Goal: Task Accomplishment & Management: Complete application form

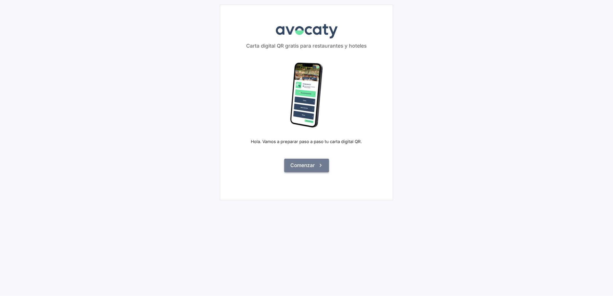
click at [321, 165] on icon "submit" at bounding box center [321, 165] width 2 height 3
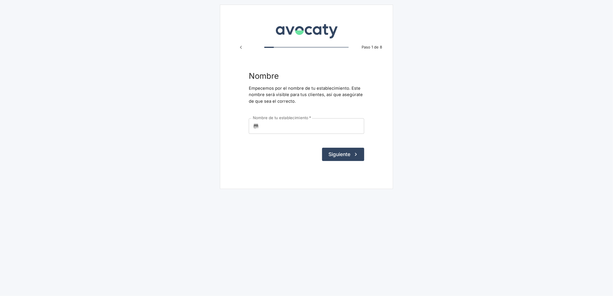
click at [308, 128] on input "Nombre de tu establecimiento   *" at bounding box center [313, 126] width 103 height 16
type input "Som de Casa"
click at [339, 159] on button "Siguiente" at bounding box center [343, 154] width 42 height 13
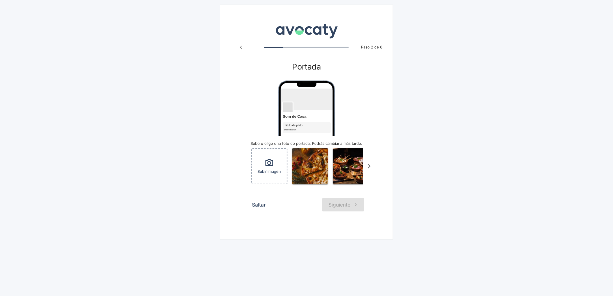
click at [370, 167] on icon "Scroll a la derecha" at bounding box center [370, 167] width 10 height 10
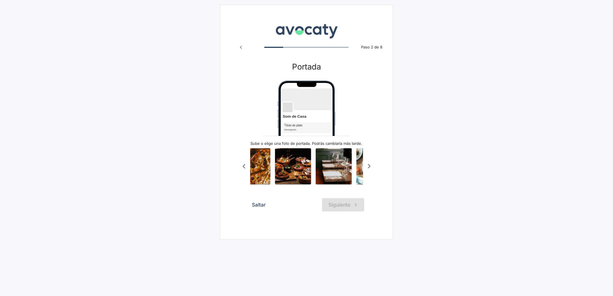
click at [370, 167] on icon "Scroll a la derecha" at bounding box center [370, 167] width 10 height 10
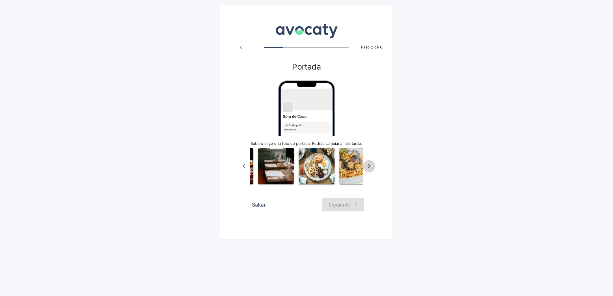
click at [370, 167] on icon "Scroll a la derecha" at bounding box center [370, 167] width 10 height 10
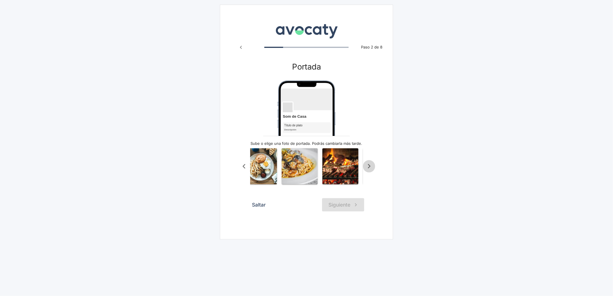
click at [370, 167] on icon "Scroll a la derecha" at bounding box center [370, 167] width 10 height 10
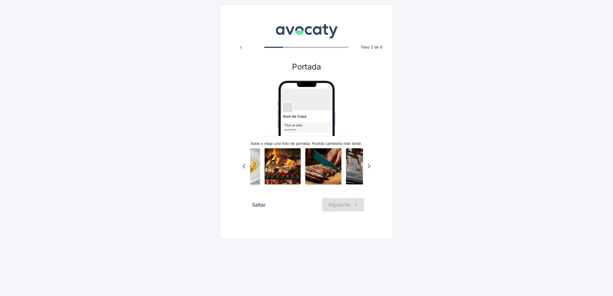
click at [370, 167] on icon "Scroll a la derecha" at bounding box center [370, 167] width 10 height 10
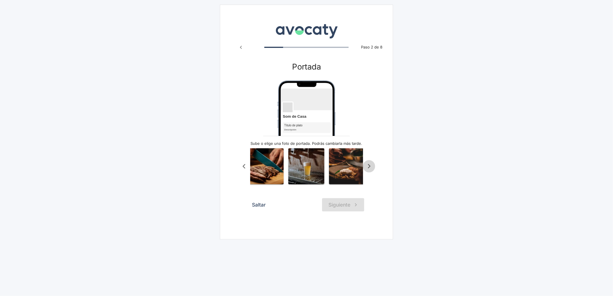
click at [370, 167] on icon "Scroll a la derecha" at bounding box center [370, 167] width 10 height 10
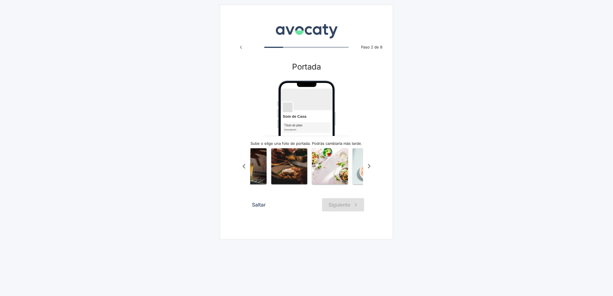
click at [370, 167] on icon "Scroll a la derecha" at bounding box center [370, 167] width 10 height 10
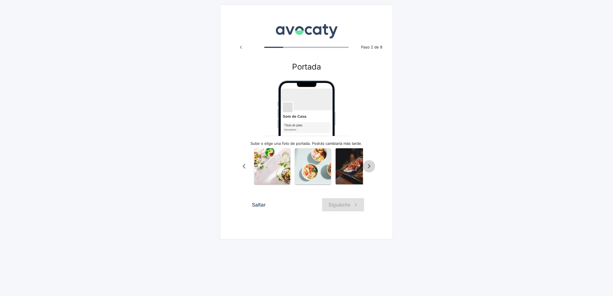
click at [370, 167] on icon "Scroll a la derecha" at bounding box center [370, 167] width 10 height 10
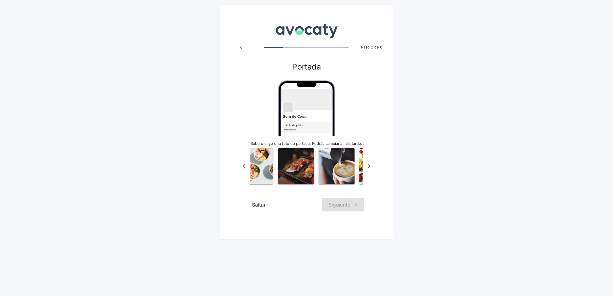
click at [370, 167] on icon "Scroll a la derecha" at bounding box center [370, 167] width 10 height 10
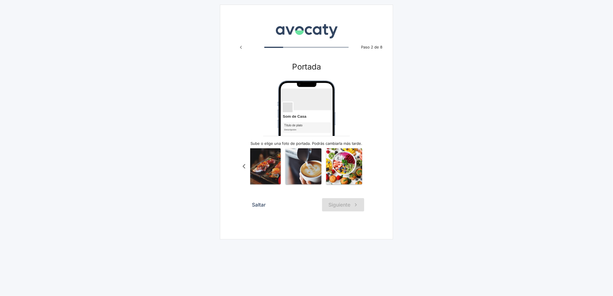
click at [370, 167] on div "Subir imagen" at bounding box center [306, 166] width 137 height 43
click at [291, 165] on img "button" at bounding box center [304, 166] width 36 height 36
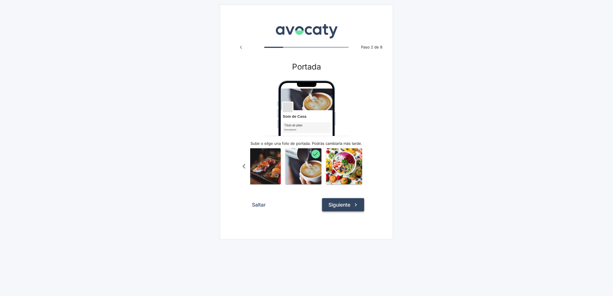
click at [333, 212] on button "Siguiente" at bounding box center [343, 204] width 42 height 13
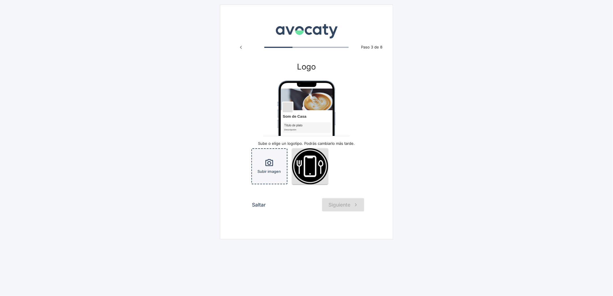
click at [275, 164] on div "Subir imagen" at bounding box center [269, 166] width 35 height 35
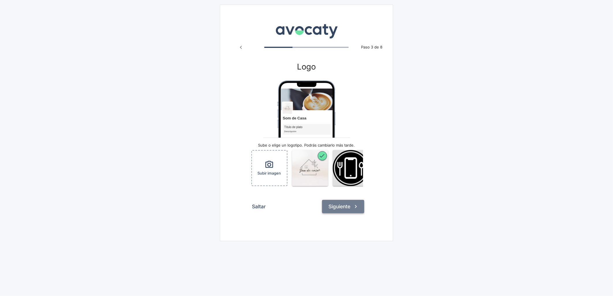
click at [347, 212] on button "Siguiente" at bounding box center [343, 206] width 42 height 13
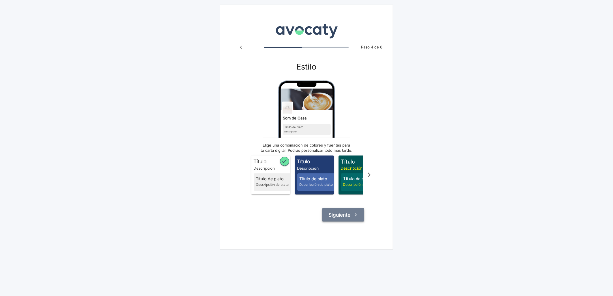
click at [334, 217] on button "Siguiente" at bounding box center [343, 214] width 42 height 13
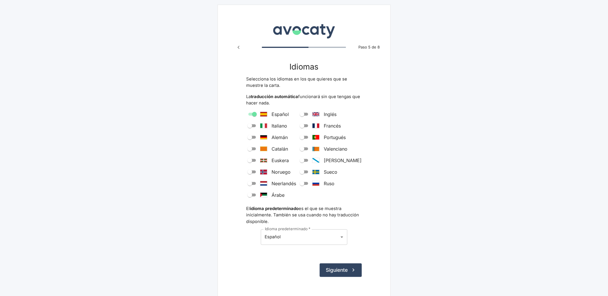
click at [312, 112] on input "Inglés" at bounding box center [302, 114] width 21 height 7
checkbox input "true"
click at [342, 267] on button "Siguiente" at bounding box center [341, 270] width 42 height 13
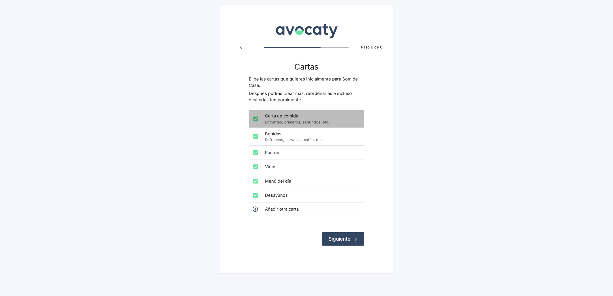
click at [274, 118] on span "Carta de comida" at bounding box center [312, 116] width 95 height 6
checkbox input "false"
click at [275, 137] on span "Bebidas" at bounding box center [312, 134] width 95 height 6
checkbox input "false"
drag, startPoint x: 273, startPoint y: 159, endPoint x: 273, endPoint y: 166, distance: 6.9
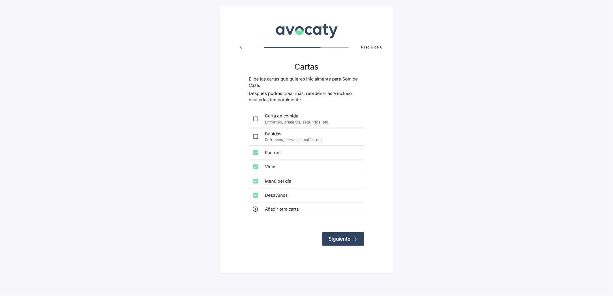
click at [273, 160] on div "Postres" at bounding box center [306, 153] width 115 height 14
checkbox input "false"
click at [273, 169] on span "Vinos" at bounding box center [312, 167] width 95 height 6
checkbox input "false"
click at [275, 187] on div "Menú del día" at bounding box center [306, 181] width 115 height 14
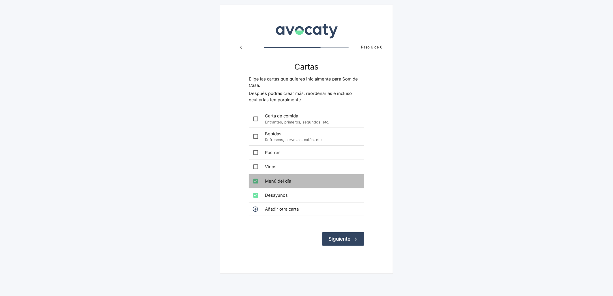
checkbox input "false"
click at [275, 195] on span "Desayunos" at bounding box center [312, 195] width 95 height 6
checkbox input "false"
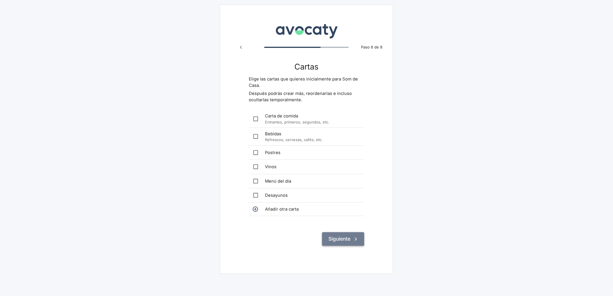
click at [351, 238] on button "Siguiente" at bounding box center [343, 238] width 42 height 13
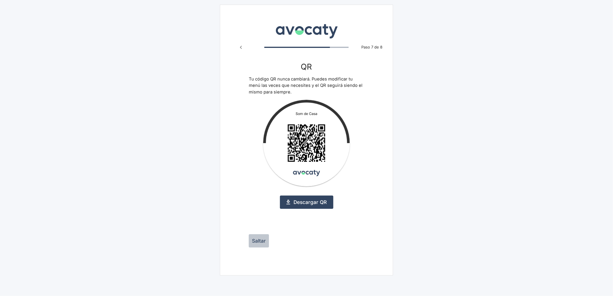
click at [261, 242] on button "Saltar" at bounding box center [259, 240] width 20 height 13
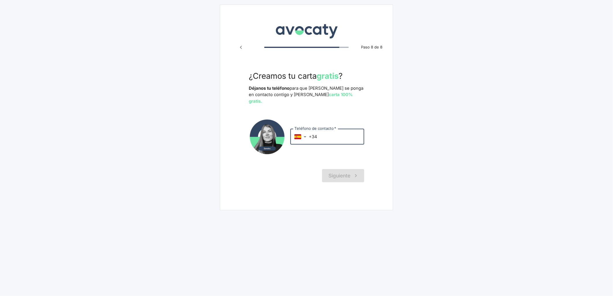
click at [350, 129] on input "+34" at bounding box center [336, 137] width 55 height 16
click at [335, 129] on input "+34" at bounding box center [336, 137] width 55 height 16
type input "+34 613 603 862"
click at [337, 169] on button "Siguiente" at bounding box center [343, 175] width 42 height 13
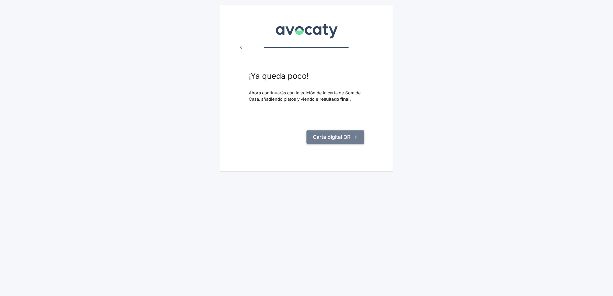
click at [348, 139] on button "Carta digital QR" at bounding box center [336, 137] width 58 height 13
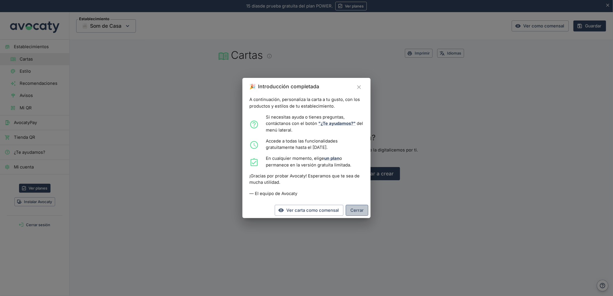
click at [367, 210] on button "Cerrar" at bounding box center [357, 210] width 23 height 11
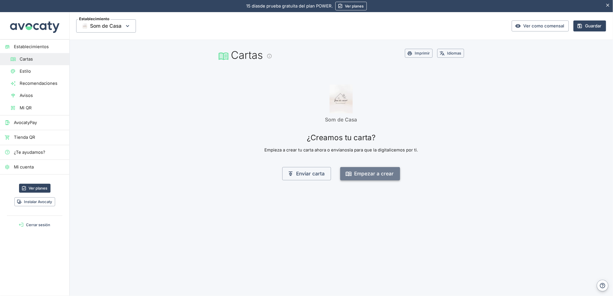
click at [371, 174] on button "Empezar a crear" at bounding box center [370, 173] width 60 height 13
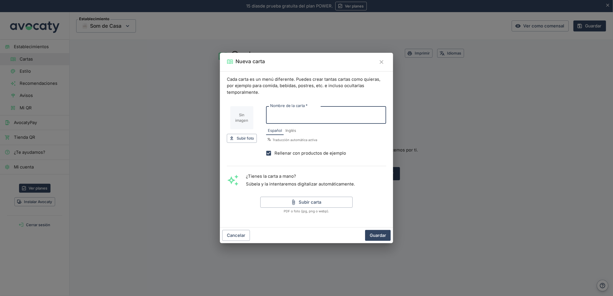
click at [278, 153] on span "Rellenar con productos de ejemplo" at bounding box center [311, 153] width 72 height 6
click at [275, 153] on input "Rellenar con productos de ejemplo" at bounding box center [269, 154] width 12 height 12
checkbox input "false"
click at [320, 202] on button "Subir carta" at bounding box center [306, 202] width 92 height 11
click at [279, 120] on input "Nombre de la carta   *" at bounding box center [326, 115] width 120 height 18
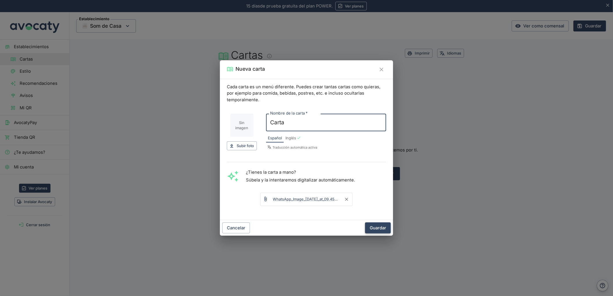
type input "Carta"
click at [385, 228] on button "Guardar" at bounding box center [378, 228] width 26 height 11
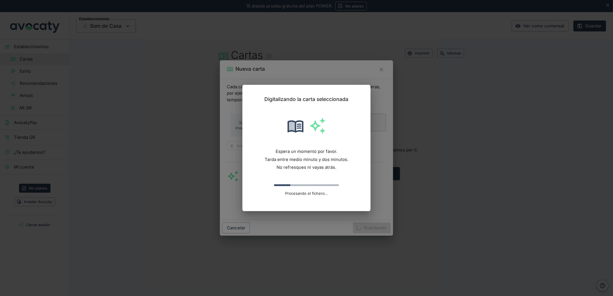
click at [476, 131] on div "Digitalizando la carta seleccionada Espera un momento por favor. Tarda entre me…" at bounding box center [306, 148] width 613 height 296
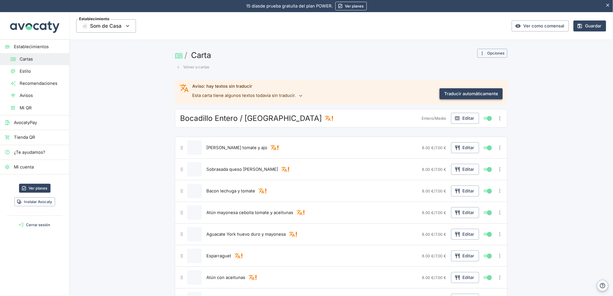
click at [481, 93] on button "Traducir automáticamente" at bounding box center [471, 93] width 63 height 11
